Goal: Task Accomplishment & Management: Manage account settings

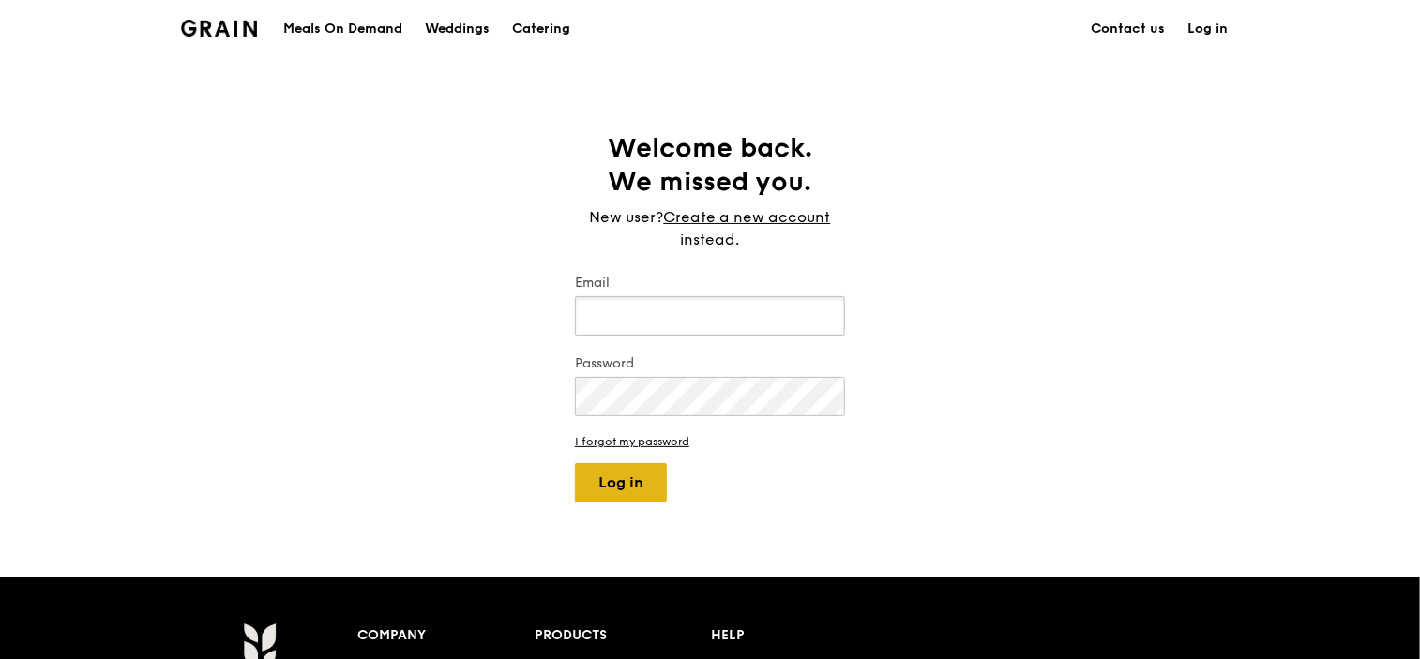
type input "[EMAIL_ADDRESS][DOMAIN_NAME]"
click at [623, 488] on button "Log in" at bounding box center [621, 482] width 92 height 39
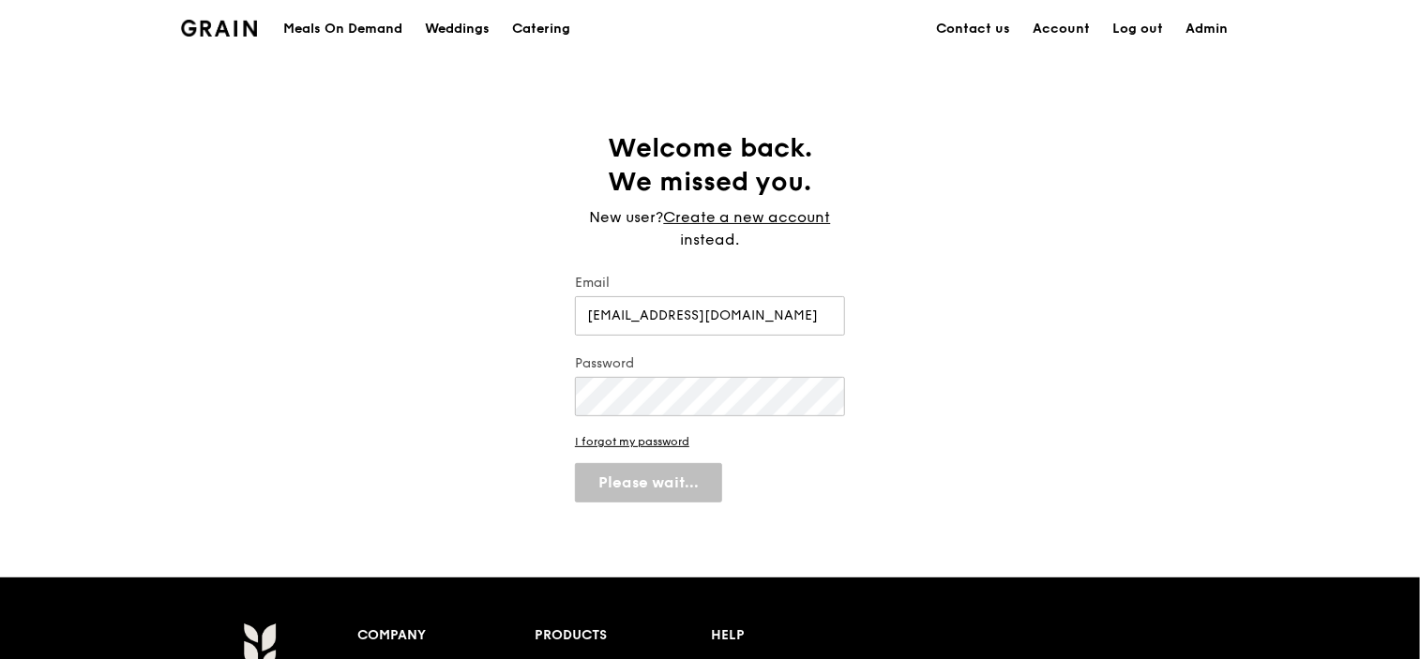
select select "100"
